Goal: Information Seeking & Learning: Learn about a topic

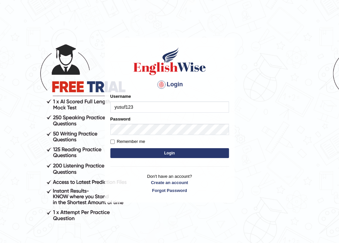
type input "yusuf123"
click at [170, 152] on button "Login" at bounding box center [169, 153] width 118 height 10
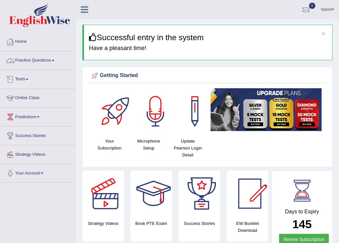
click at [44, 62] on link "Practice Questions" at bounding box center [37, 59] width 75 height 16
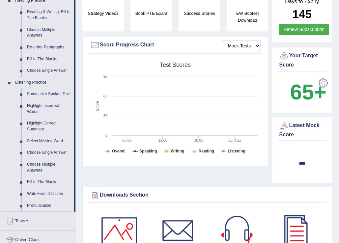
scroll to position [211, 0]
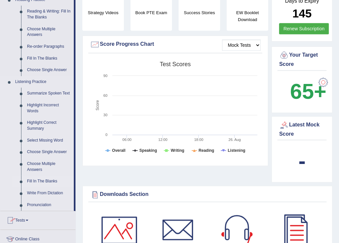
click at [40, 184] on link "Fill In The Blanks" at bounding box center [49, 181] width 50 height 12
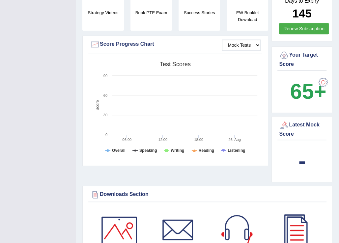
scroll to position [125, 0]
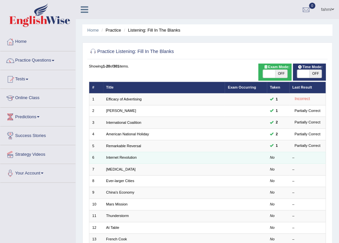
click at [103, 156] on td "Internet Revolution" at bounding box center [164, 158] width 122 height 12
click at [136, 157] on link "Internet Revolution" at bounding box center [121, 157] width 31 height 4
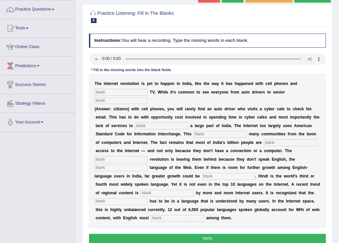
scroll to position [24, 0]
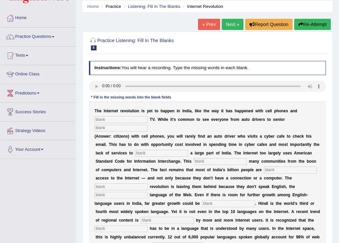
click at [104, 120] on input "text" at bounding box center [120, 119] width 53 height 7
type input "1"
click at [105, 126] on input "text" at bounding box center [120, 128] width 53 height 7
type input "2"
click at [152, 153] on input "text" at bounding box center [161, 153] width 53 height 7
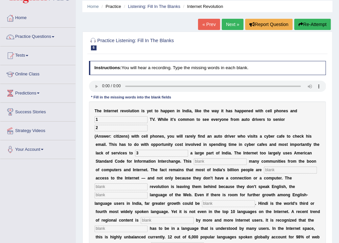
type input "3"
click at [207, 163] on input "text" at bounding box center [220, 161] width 53 height 7
type input "4"
click at [266, 172] on input "text" at bounding box center [290, 170] width 53 height 7
type input "5"
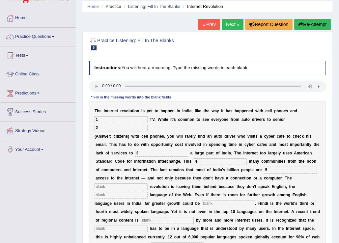
click at [129, 188] on input "text" at bounding box center [120, 186] width 53 height 7
type input "6"
click at [125, 195] on input "text" at bounding box center [120, 195] width 53 height 7
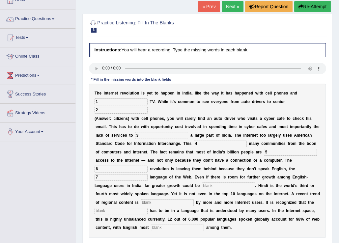
scroll to position [50, 0]
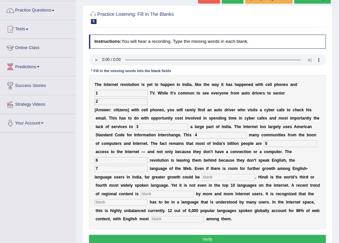
type input "7"
click at [212, 177] on input "text" at bounding box center [228, 177] width 53 height 7
type input "8"
click at [172, 194] on input "text" at bounding box center [167, 194] width 53 height 7
type input "9"
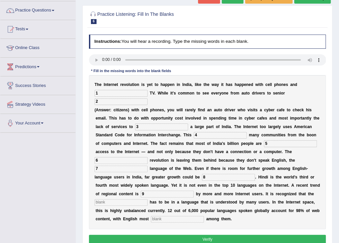
click at [140, 200] on input "text" at bounding box center [120, 202] width 53 height 7
type input "10"
click at [156, 220] on input "text" at bounding box center [177, 219] width 53 height 7
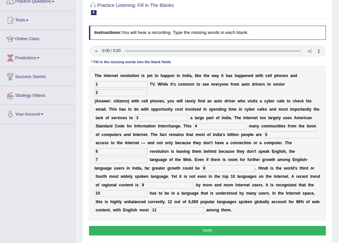
scroll to position [24, 0]
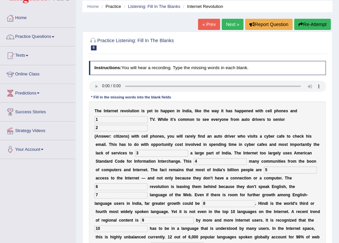
type input "11"
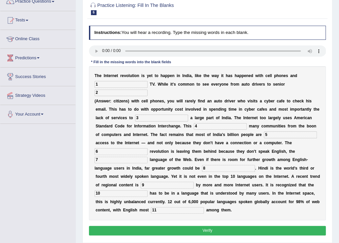
scroll to position [76, 0]
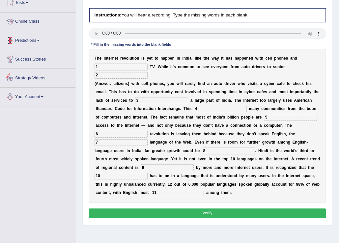
click at [113, 66] on input "1" at bounding box center [120, 67] width 53 height 7
type input "cable"
click at [113, 72] on input "2" at bounding box center [120, 75] width 53 height 7
type input "self phone"
click at [153, 102] on input "3" at bounding box center [161, 100] width 53 height 7
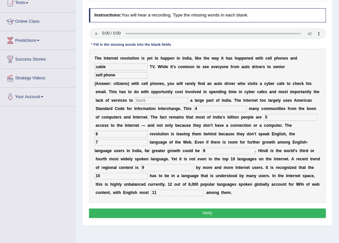
click at [199, 111] on input "4" at bounding box center [220, 109] width 53 height 7
type input "target"
click at [153, 100] on input "text" at bounding box center [161, 100] width 53 height 7
type input "target"
click at [228, 111] on input "target" at bounding box center [220, 109] width 53 height 7
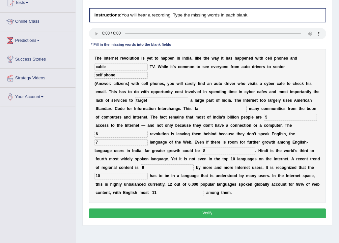
type input "t"
type input "illeminate"
click at [273, 117] on input "5" at bounding box center [290, 117] width 53 height 7
type input "dinade"
click at [112, 127] on div "T h e I n t e r n e t r e v o l u t i o n i s y e t t o h a p p e n i n I n d i…" at bounding box center [207, 126] width 237 height 154
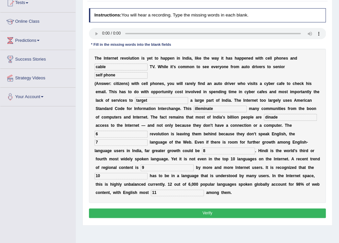
click at [114, 135] on input "6" at bounding box center [120, 134] width 53 height 7
type input "degital"
click at [111, 144] on input "7" at bounding box center [120, 142] width 53 height 7
type input "dominate"
click at [210, 154] on input "8" at bounding box center [228, 150] width 53 height 7
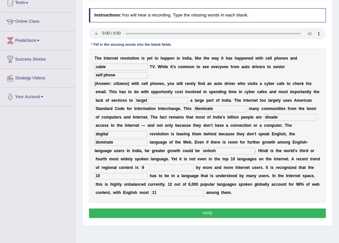
type input "unlesh"
click at [174, 167] on input "9" at bounding box center [167, 167] width 53 height 7
type input "prefered"
click at [141, 176] on input "10" at bounding box center [120, 176] width 53 height 7
type input "1"
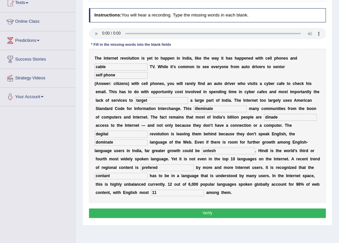
type input "contant"
click at [171, 193] on input "11" at bounding box center [177, 193] width 53 height 7
type input "1"
type input "prominent"
drag, startPoint x: 209, startPoint y: 214, endPoint x: 203, endPoint y: 212, distance: 6.2
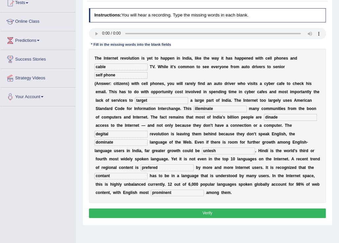
click at [207, 214] on button "Verify" at bounding box center [207, 213] width 237 height 10
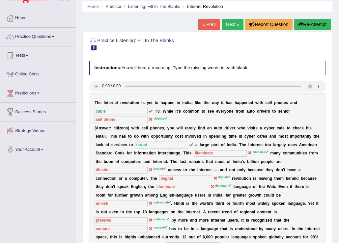
scroll to position [0, 0]
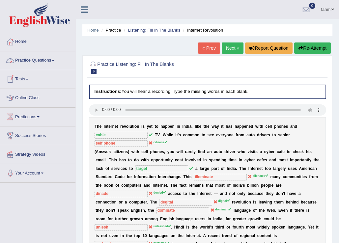
click at [236, 47] on link "Next »" at bounding box center [233, 47] width 22 height 11
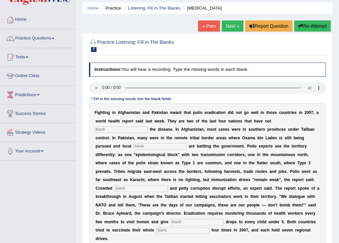
scroll to position [53, 0]
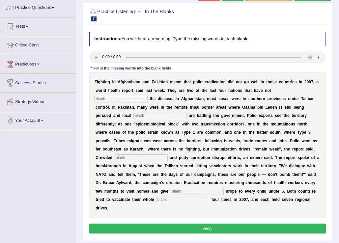
click at [101, 99] on input "text" at bounding box center [120, 99] width 53 height 7
type input "illiminate"
click at [143, 116] on input "text" at bounding box center [159, 116] width 53 height 7
type input "militery"
click at [140, 156] on input "text" at bounding box center [141, 157] width 53 height 7
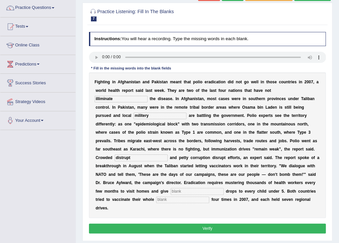
type input "distrupt"
click at [216, 193] on input "text" at bounding box center [196, 191] width 53 height 7
type input "vaccine"
click at [192, 203] on input "text" at bounding box center [182, 199] width 53 height 7
type input "population"
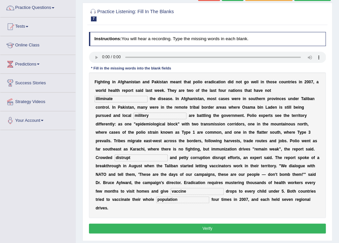
click at [144, 157] on input "distrupt" at bounding box center [141, 157] width 53 height 7
type input "d"
type input "island"
click at [174, 232] on button "Verify" at bounding box center [207, 228] width 237 height 10
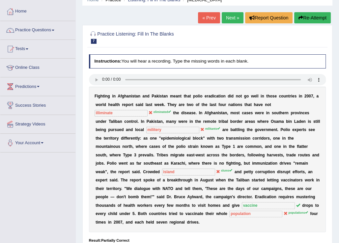
scroll to position [0, 0]
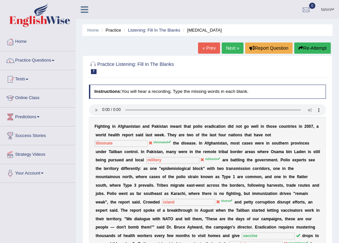
click at [230, 49] on link "Next »" at bounding box center [233, 47] width 22 height 11
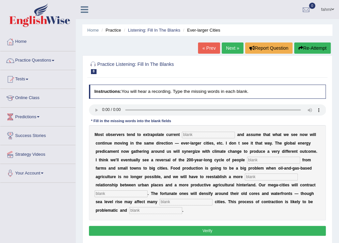
click at [197, 135] on input "text" at bounding box center [208, 135] width 53 height 7
type input "tram"
click at [262, 161] on input "text" at bounding box center [273, 160] width 53 height 7
click at [261, 159] on input "text" at bounding box center [273, 160] width 53 height 7
type input "moving"
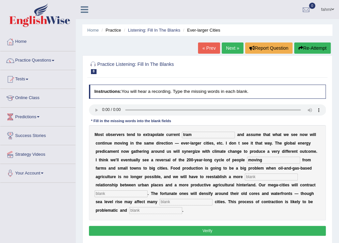
click at [282, 178] on input "text" at bounding box center [271, 176] width 53 height 7
type input "minning full"
click at [129, 193] on input "text" at bounding box center [120, 193] width 53 height 7
type input "herper"
click at [178, 200] on input "text" at bounding box center [185, 202] width 53 height 7
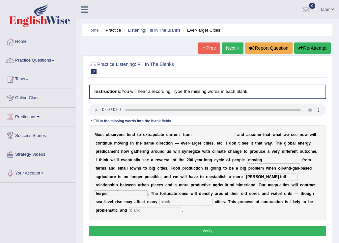
click at [162, 212] on input "text" at bounding box center [155, 210] width 53 height 7
type input "disorderly"
click at [180, 205] on input "text" at bounding box center [185, 202] width 53 height 7
type input "hoper"
click at [208, 227] on button "Verify" at bounding box center [207, 231] width 237 height 10
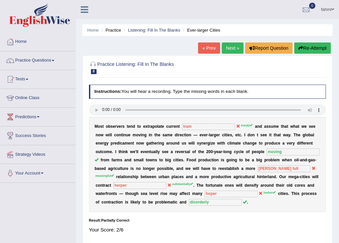
click at [231, 49] on link "Next »" at bounding box center [233, 47] width 22 height 11
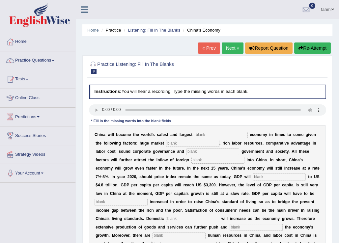
click at [203, 134] on input "text" at bounding box center [221, 135] width 53 height 7
type input "1"
click at [188, 144] on input "text" at bounding box center [192, 143] width 53 height 7
type input "2"
click at [194, 151] on input "text" at bounding box center [212, 151] width 53 height 7
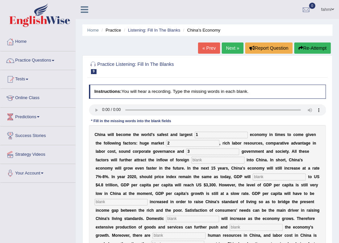
type input "3"
click at [200, 162] on input "text" at bounding box center [217, 160] width 53 height 7
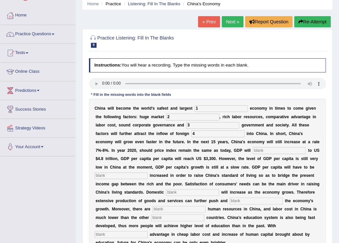
scroll to position [53, 0]
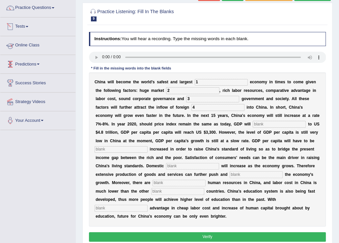
type input "4"
click at [213, 84] on input "1" at bounding box center [221, 82] width 53 height 7
type input "investment"
click at [202, 93] on input "2" at bounding box center [192, 90] width 53 height 7
type input "potential"
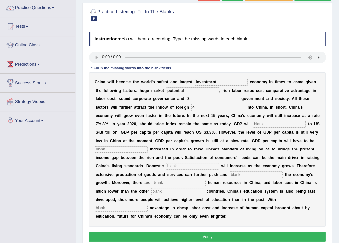
click at [205, 101] on input "3" at bounding box center [212, 99] width 53 height 7
type input "stable"
click at [205, 109] on input "4" at bounding box center [217, 107] width 53 height 7
type input "capital"
click at [271, 125] on input "text" at bounding box center [278, 124] width 53 height 7
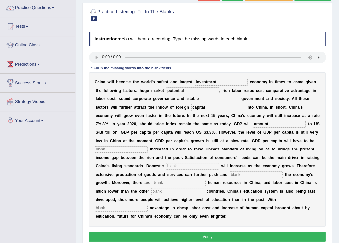
type input "amount"
drag, startPoint x: 122, startPoint y: 144, endPoint x: 122, endPoint y: 147, distance: 3.7
click at [122, 146] on div "C h i n a w i l l b e c o m e t h e w o r l d ' s s a f e s t a n d l a r g e s…" at bounding box center [207, 149] width 237 height 154
click at [121, 150] on input "text" at bounding box center [120, 149] width 53 height 7
type input "further"
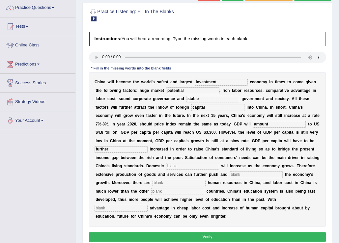
click at [188, 167] on input "text" at bounding box center [192, 166] width 53 height 7
type input "demond"
click at [276, 174] on input "text" at bounding box center [255, 174] width 53 height 7
click at [278, 175] on input "text" at bounding box center [255, 174] width 53 height 7
type input "sistain"
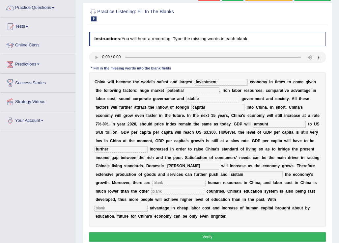
click at [200, 182] on input "text" at bounding box center [178, 183] width 53 height 7
type input "abdent"
click at [162, 233] on button "Verify" at bounding box center [207, 237] width 237 height 10
click at [177, 193] on input "text" at bounding box center [177, 191] width 53 height 7
type input "3"
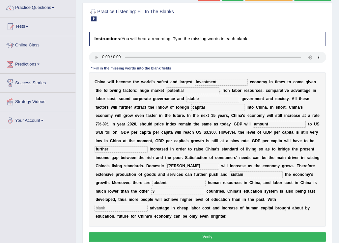
click at [143, 211] on input "text" at bounding box center [120, 208] width 53 height 7
type input "5"
click at [178, 239] on button "Verify" at bounding box center [207, 237] width 237 height 10
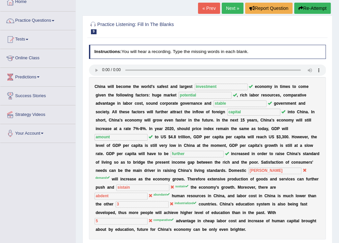
scroll to position [0, 0]
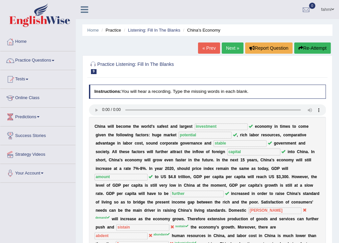
click at [231, 45] on link "Next »" at bounding box center [233, 47] width 22 height 11
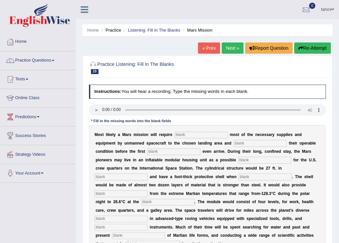
drag, startPoint x: 0, startPoint y: 0, endPoint x: 228, endPoint y: 46, distance: 232.3
click at [228, 46] on link "Next »" at bounding box center [233, 47] width 22 height 11
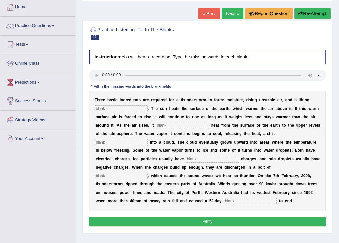
scroll to position [26, 0]
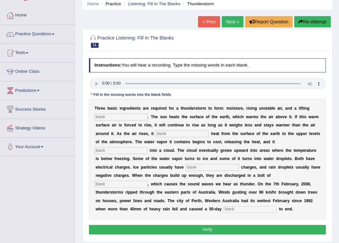
click at [129, 117] on input "text" at bounding box center [120, 117] width 53 height 7
type input "1"
click at [176, 137] on input "text" at bounding box center [182, 133] width 53 height 7
type input "2"
click at [137, 149] on input "text" at bounding box center [120, 150] width 53 height 7
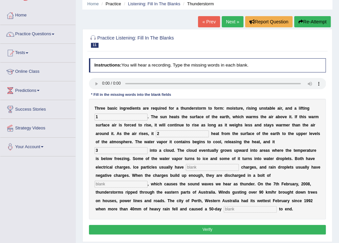
type input "3"
click at [210, 167] on input "text" at bounding box center [212, 167] width 53 height 7
type input "4"
click at [140, 186] on input "text" at bounding box center [120, 184] width 53 height 7
type input "5"
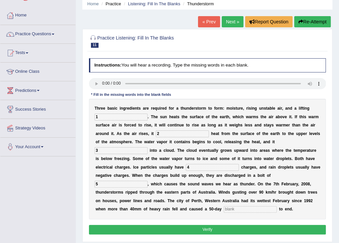
click at [248, 206] on input "text" at bounding box center [249, 209] width 53 height 7
type input "6"
click at [109, 117] on input "1" at bounding box center [120, 117] width 53 height 7
type input "macanisim"
click at [197, 132] on input "2" at bounding box center [182, 133] width 53 height 7
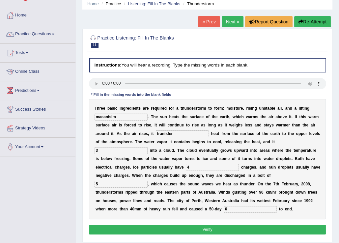
type input "tranisfer"
click at [136, 152] on input "3" at bounding box center [120, 150] width 53 height 7
type input "condense"
click at [206, 171] on div "T h r e e b a s i c i n g r e d i e n t s a r e r e q u i r e d f o r a t h u n…" at bounding box center [207, 159] width 237 height 120
click at [209, 165] on input "4" at bounding box center [212, 167] width 53 height 7
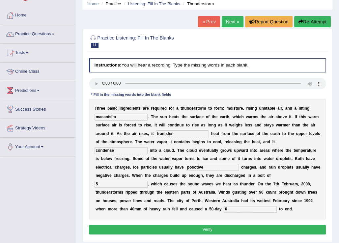
type input "posotive"
click at [103, 182] on input "5" at bounding box center [120, 184] width 53 height 7
type input "enough"
click at [241, 212] on input "6" at bounding box center [249, 209] width 53 height 7
type input "drown"
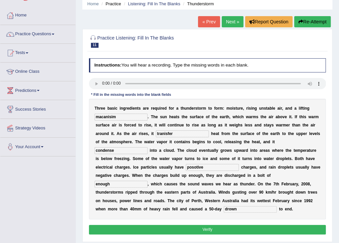
click at [197, 232] on button "Verify" at bounding box center [207, 230] width 237 height 10
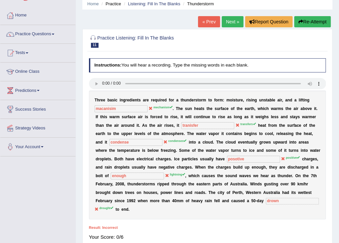
click at [282, 157] on icon at bounding box center [283, 159] width 4 height 4
click at [229, 14] on div "Home Practice Listening: Fill In The Blanks Thunderstorm « Prev Next » Report Q…" at bounding box center [207, 138] width 263 height 329
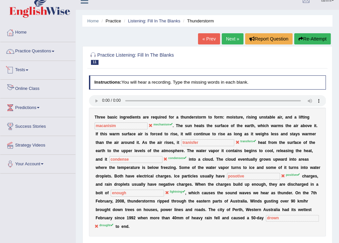
scroll to position [0, 0]
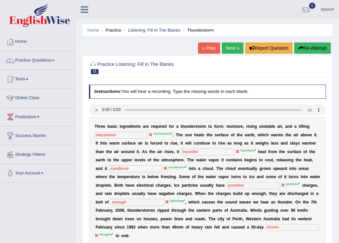
click at [54, 59] on link "Practice Questions" at bounding box center [37, 59] width 75 height 16
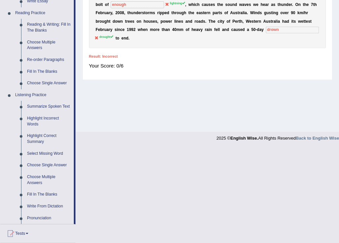
scroll to position [184, 0]
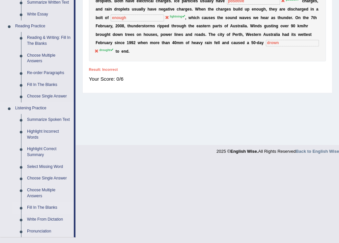
click at [42, 209] on link "Fill In The Blanks" at bounding box center [49, 208] width 50 height 12
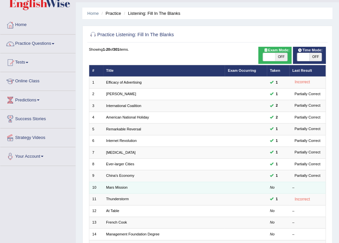
scroll to position [26, 0]
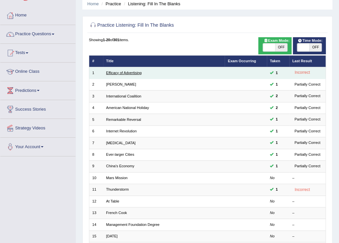
click at [131, 72] on link "Efficacy of Advertising" at bounding box center [124, 73] width 36 height 4
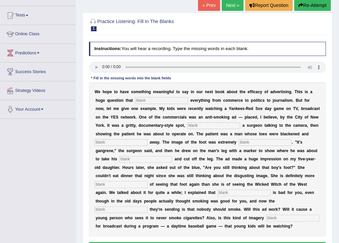
scroll to position [50, 0]
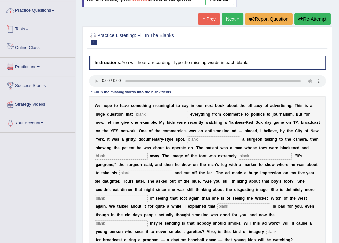
click at [29, 12] on link "Practice Questions" at bounding box center [37, 9] width 75 height 16
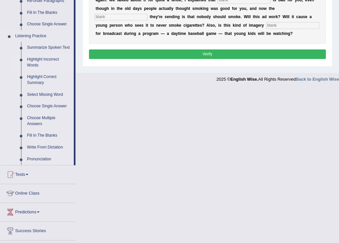
scroll to position [261, 0]
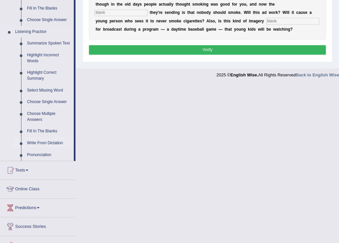
click at [57, 143] on link "Write From Dictation" at bounding box center [49, 143] width 50 height 12
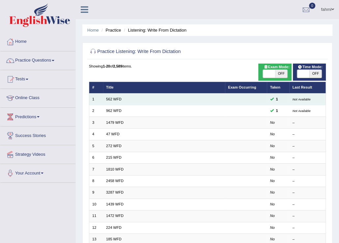
click at [149, 97] on td "562 WFD" at bounding box center [164, 99] width 122 height 12
click at [117, 99] on link "562 WFD" at bounding box center [113, 99] width 15 height 4
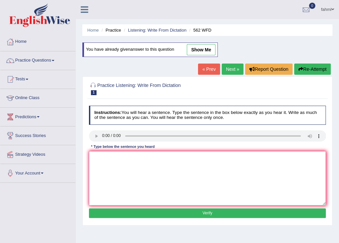
click at [99, 153] on textarea at bounding box center [207, 178] width 237 height 54
type textarea "The gap bteewen the range range is not decrease decreased."
click at [205, 214] on button "Verify" at bounding box center [207, 213] width 237 height 10
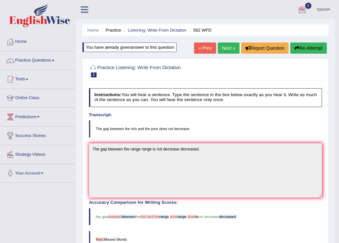
click at [223, 50] on link "Next »" at bounding box center [229, 47] width 22 height 11
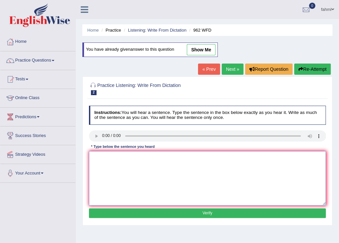
click at [107, 156] on textarea at bounding box center [207, 178] width 237 height 54
type textarea "i"
type textarea "If you have any qeution about exam please raise your hand."
click at [177, 212] on button "Verify" at bounding box center [207, 213] width 237 height 10
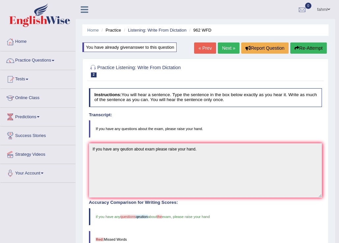
click at [219, 47] on link "Next »" at bounding box center [229, 47] width 22 height 11
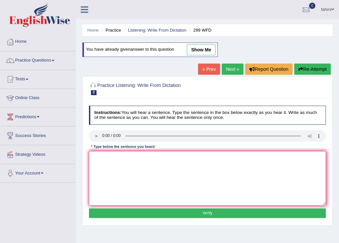
click at [122, 161] on textarea at bounding box center [207, 178] width 237 height 54
type textarea "Student representative will be visiting the class classes for voiting."
click at [234, 212] on button "Verify" at bounding box center [207, 213] width 237 height 10
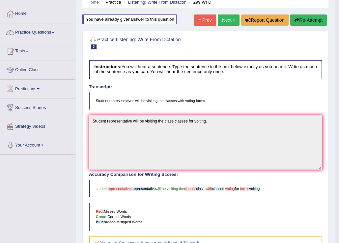
scroll to position [28, 0]
click at [224, 21] on link "Next »" at bounding box center [229, 20] width 22 height 11
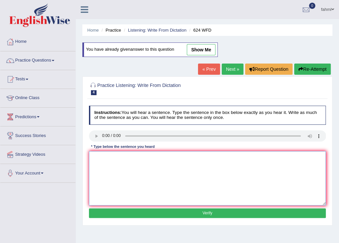
click at [118, 159] on textarea at bounding box center [207, 178] width 237 height 54
type textarea "o"
click at [174, 158] on textarea "Our coursees helps to critical thinking improve" at bounding box center [207, 178] width 237 height 54
click at [112, 157] on textarea "Our coursees helps to critical thinking and independent" at bounding box center [207, 178] width 237 height 54
click at [191, 156] on textarea "Our courses helps to critical thinking and independent" at bounding box center [207, 178] width 237 height 54
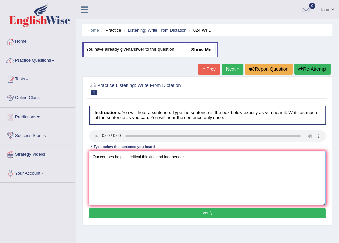
type textarea "Our courses helps to critical thinking and independent"
click at [214, 215] on button "Verify" at bounding box center [207, 213] width 237 height 10
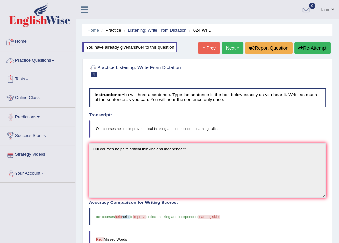
click at [29, 60] on link "Practice Questions" at bounding box center [37, 59] width 75 height 16
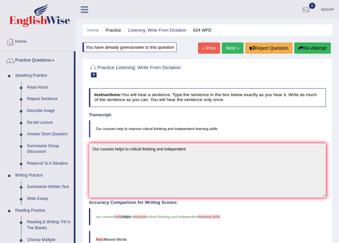
click at [29, 60] on link "Practice Questions" at bounding box center [36, 59] width 73 height 16
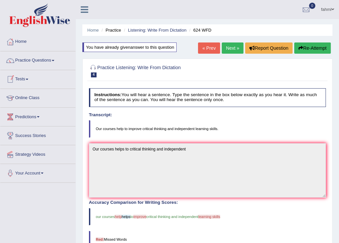
click at [26, 79] on link "Tests" at bounding box center [37, 78] width 75 height 16
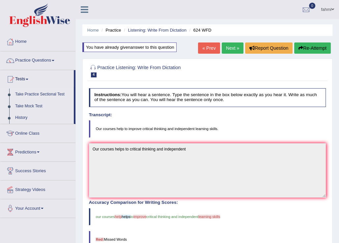
click at [32, 94] on link "Take Practice Sectional Test" at bounding box center [43, 95] width 62 height 12
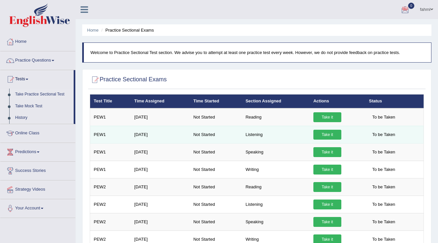
click at [328, 138] on link "Take it" at bounding box center [328, 135] width 28 height 10
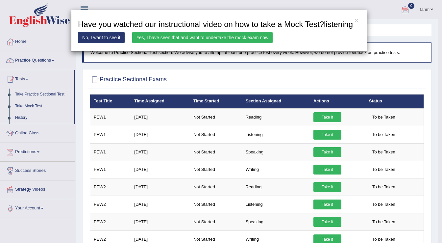
click at [242, 37] on link "Yes, I have seen that and want to undertake the mock exam now" at bounding box center [202, 37] width 141 height 11
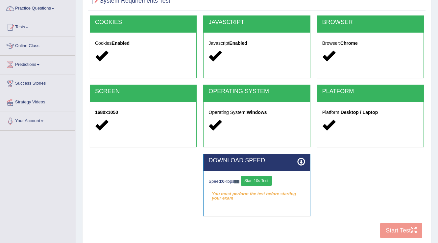
scroll to position [53, 0]
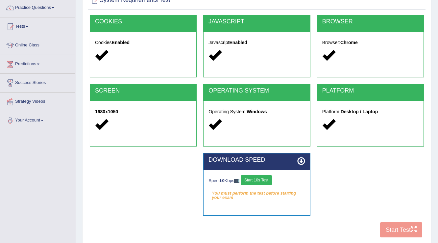
click at [271, 182] on button "Start 10s Test" at bounding box center [256, 180] width 31 height 10
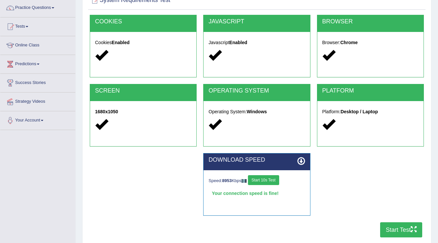
click at [397, 229] on button "Start Test" at bounding box center [401, 229] width 42 height 15
